Goal: Find specific page/section: Find specific page/section

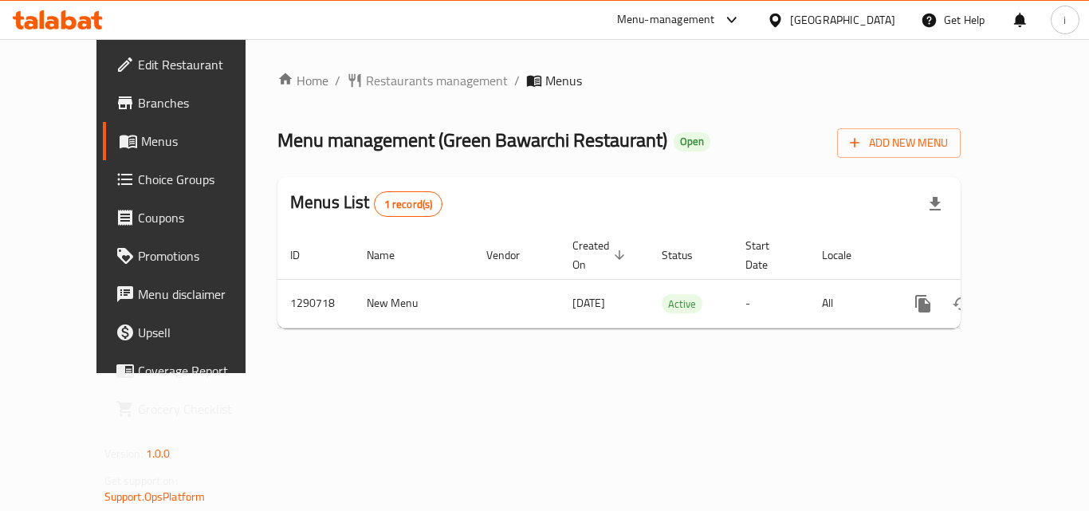
click at [874, 23] on div "[GEOGRAPHIC_DATA]" at bounding box center [842, 20] width 105 height 18
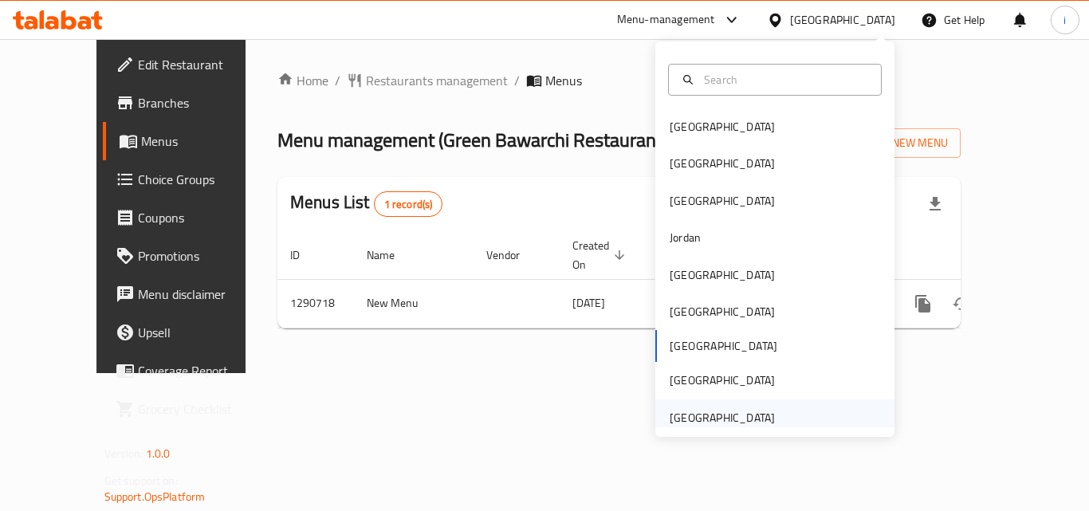
click at [707, 415] on div "[GEOGRAPHIC_DATA]" at bounding box center [722, 418] width 105 height 18
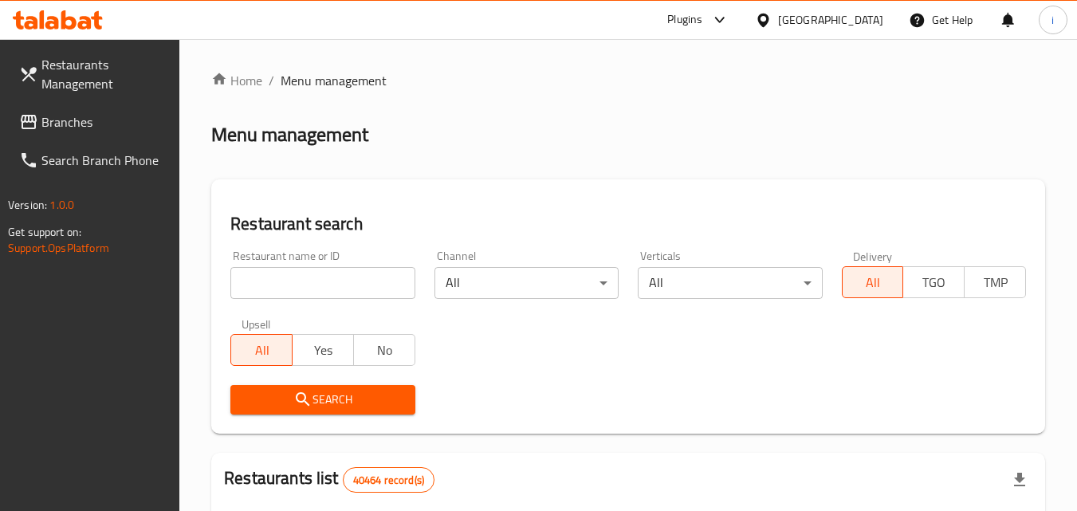
click at [86, 121] on span "Branches" at bounding box center [104, 121] width 126 height 19
